Goal: Information Seeking & Learning: Learn about a topic

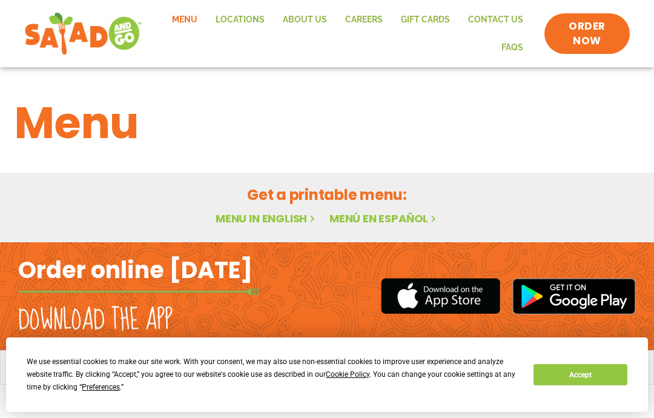
click at [243, 221] on link "Menu in English" at bounding box center [267, 218] width 102 height 15
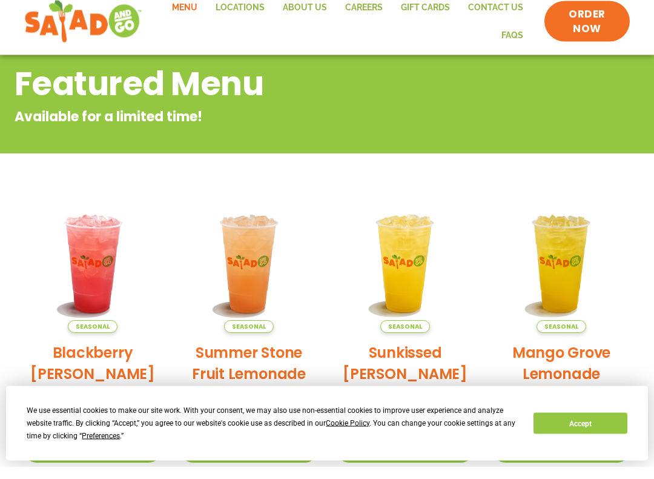
click at [568, 425] on button "Accept" at bounding box center [580, 435] width 93 height 21
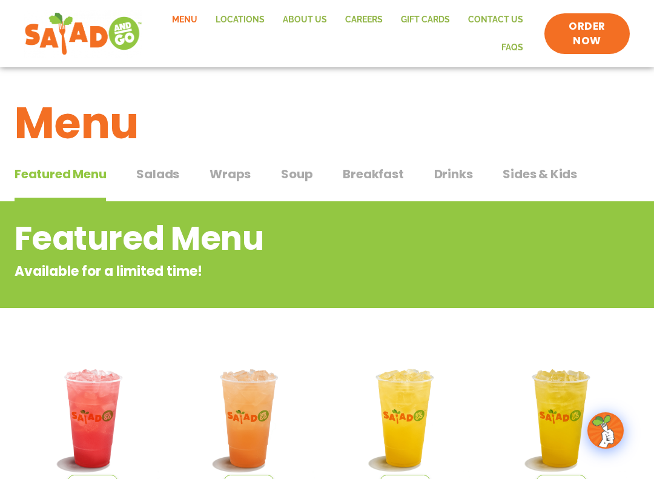
click at [147, 172] on span "Salads" at bounding box center [157, 174] width 43 height 18
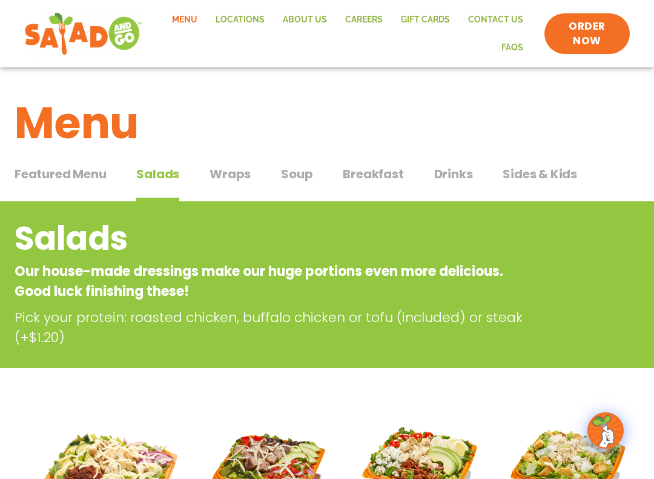
click at [230, 161] on div "Featured Menu Featured Menu Salads Salads Wraps Wraps Soup Soup Breakfast Break…" at bounding box center [327, 181] width 625 height 41
click at [222, 175] on span "Wraps" at bounding box center [230, 174] width 41 height 18
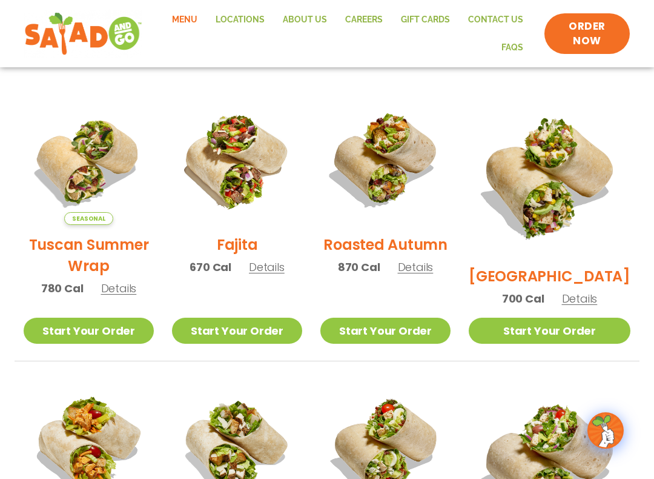
scroll to position [189, 0]
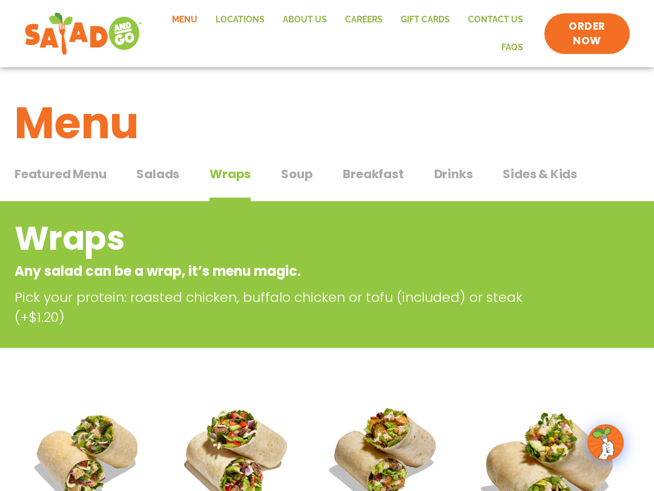
click at [291, 167] on span "Soup" at bounding box center [297, 174] width 32 height 18
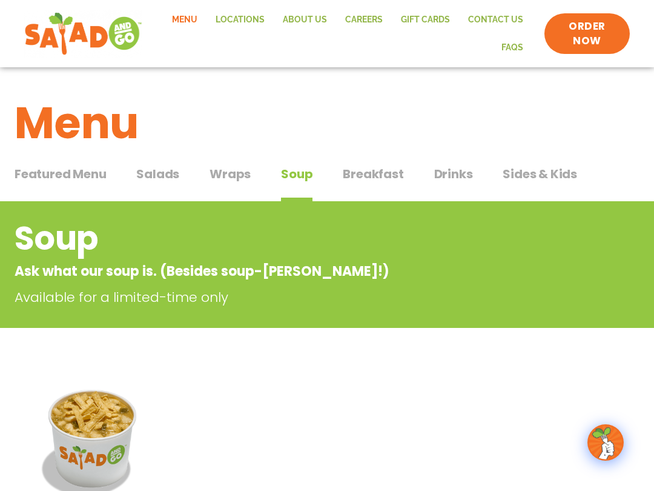
click at [359, 170] on span "Breakfast" at bounding box center [373, 174] width 61 height 18
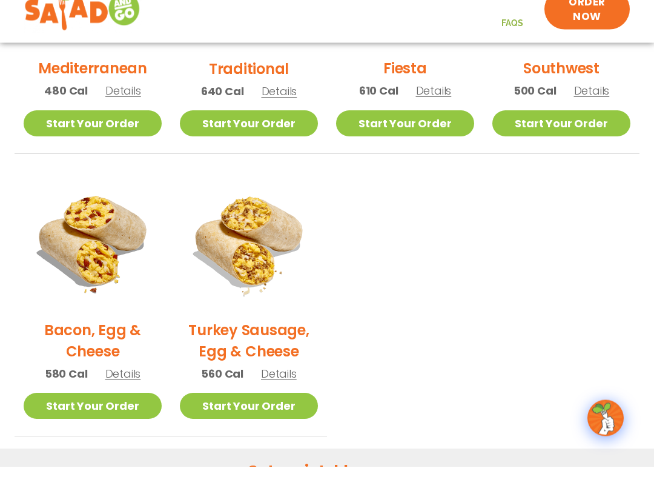
scroll to position [455, 0]
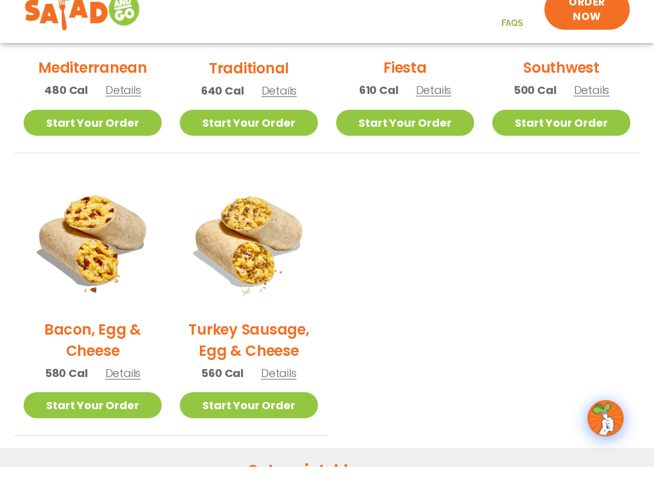
click at [71, 343] on h2 "Bacon, Egg & Cheese" at bounding box center [93, 364] width 138 height 42
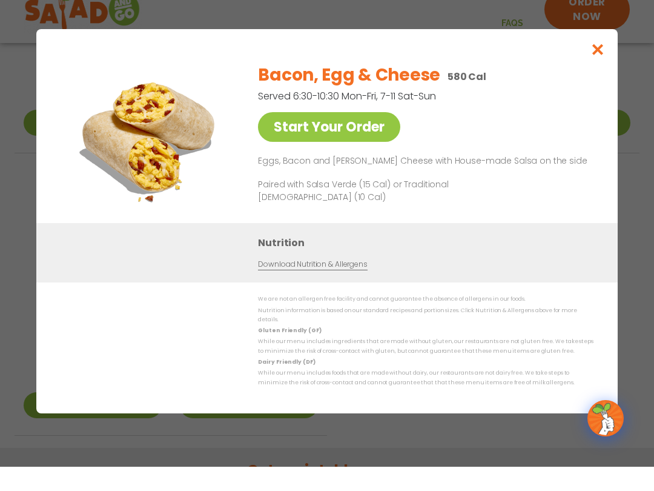
click at [119, 370] on div "We are not an allergen free facility and cannot guarantee the absence of allerg…" at bounding box center [327, 365] width 533 height 93
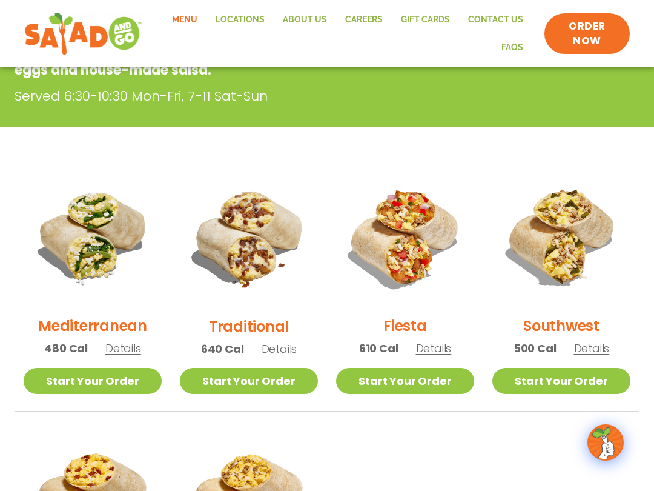
scroll to position [201, 0]
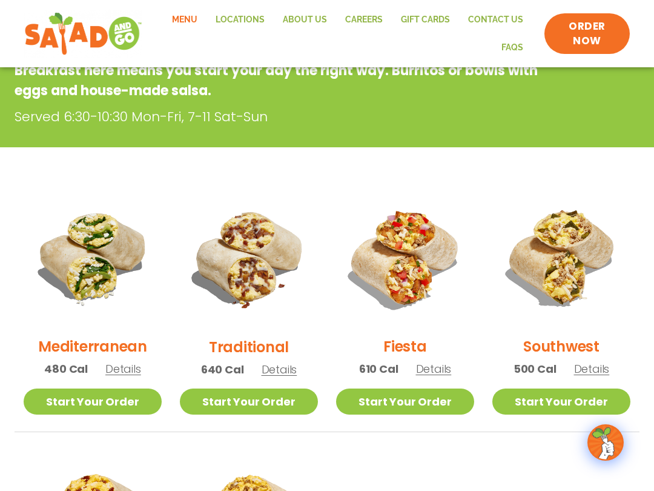
click at [231, 341] on h2 "Traditional" at bounding box center [249, 346] width 80 height 21
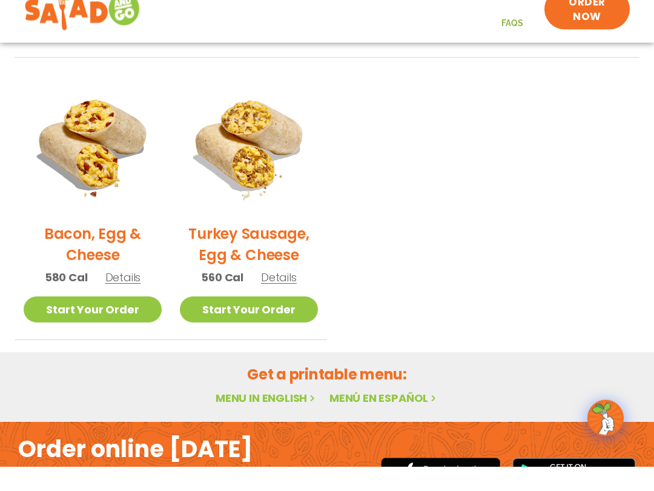
scroll to position [557, 0]
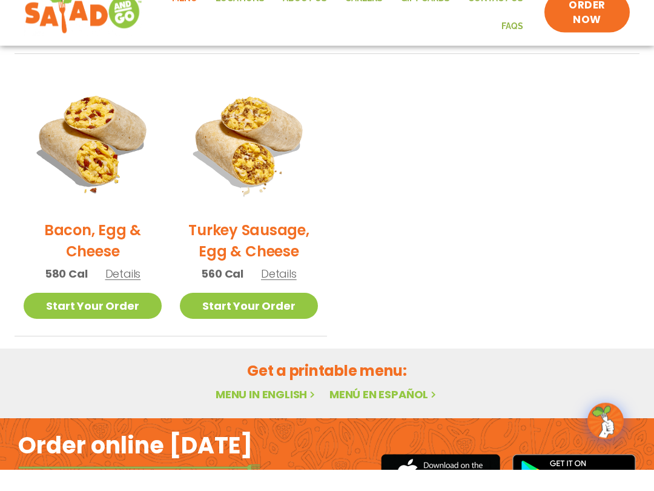
click at [224, 241] on h2 "Turkey Sausage, Egg & Cheese" at bounding box center [249, 262] width 138 height 42
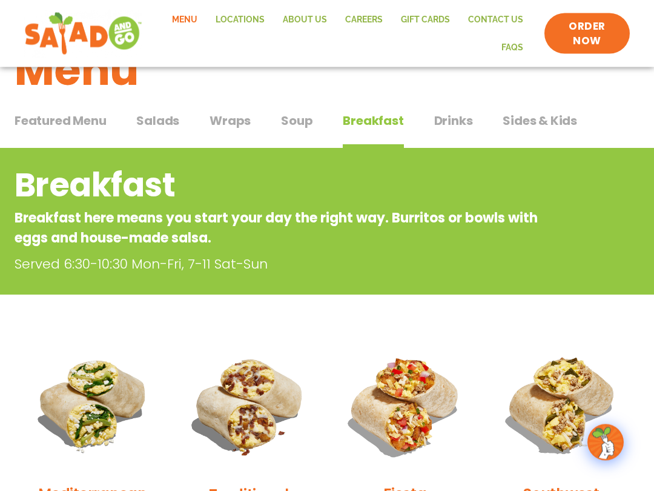
scroll to position [0, 0]
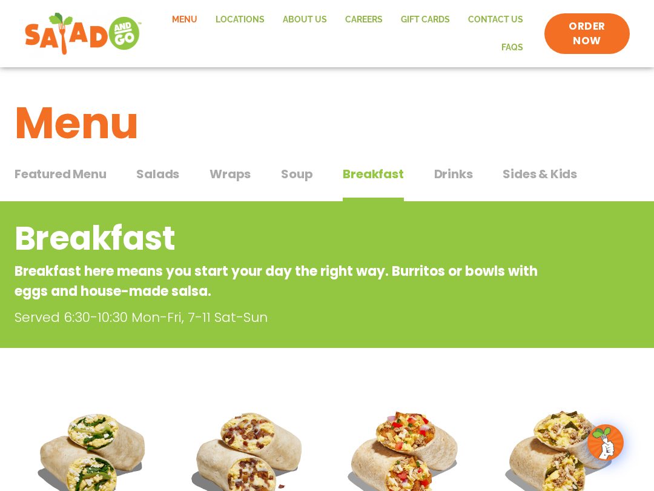
click at [514, 174] on span "Sides & Kids" at bounding box center [540, 174] width 75 height 18
